Goal: Check status: Check status

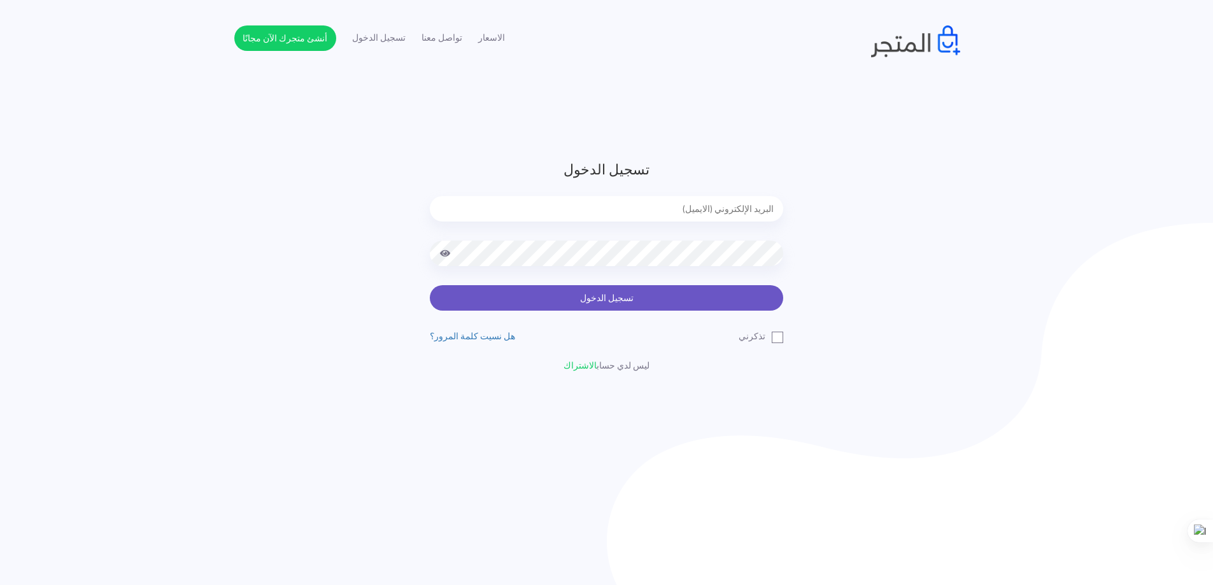
type input "[EMAIL_ADDRESS][DOMAIN_NAME]"
click at [590, 305] on button "تسجيل الدخول" at bounding box center [607, 297] width 354 height 25
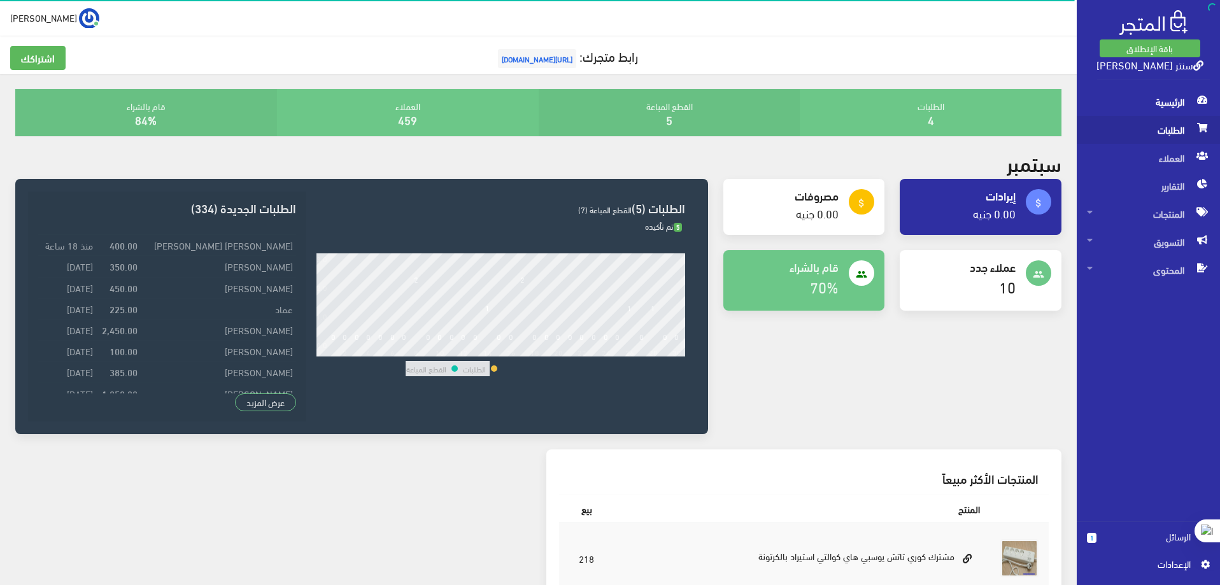
click at [1161, 137] on span "الطلبات" at bounding box center [1148, 130] width 123 height 28
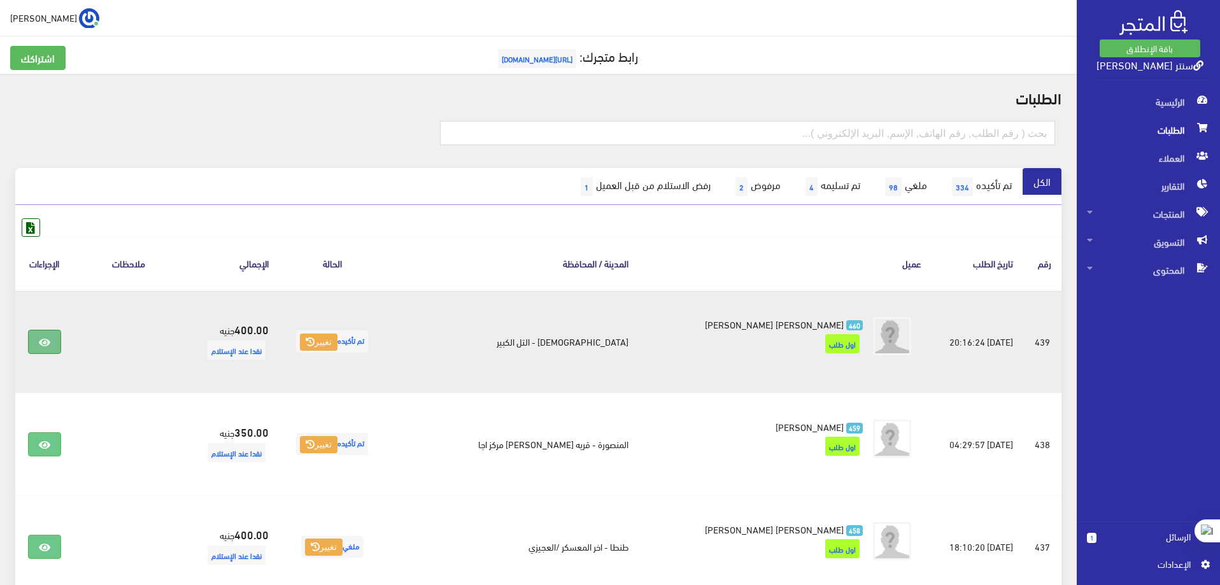
click at [42, 342] on link at bounding box center [44, 342] width 33 height 24
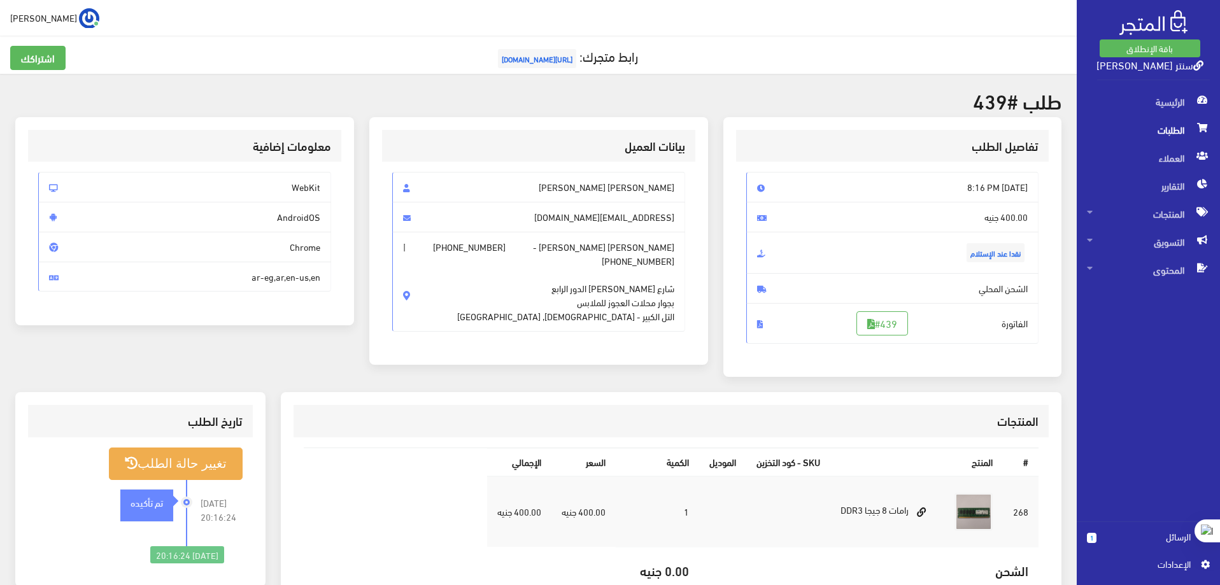
click at [1173, 134] on span "الطلبات" at bounding box center [1148, 130] width 123 height 28
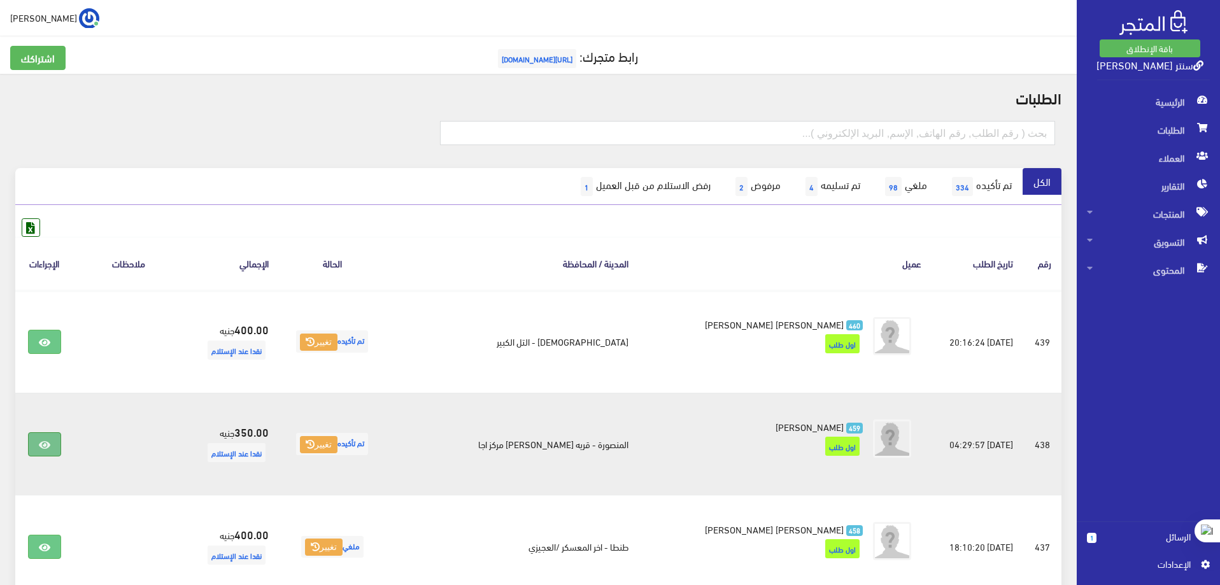
click at [50, 440] on icon at bounding box center [44, 445] width 11 height 10
